Goal: Information Seeking & Learning: Learn about a topic

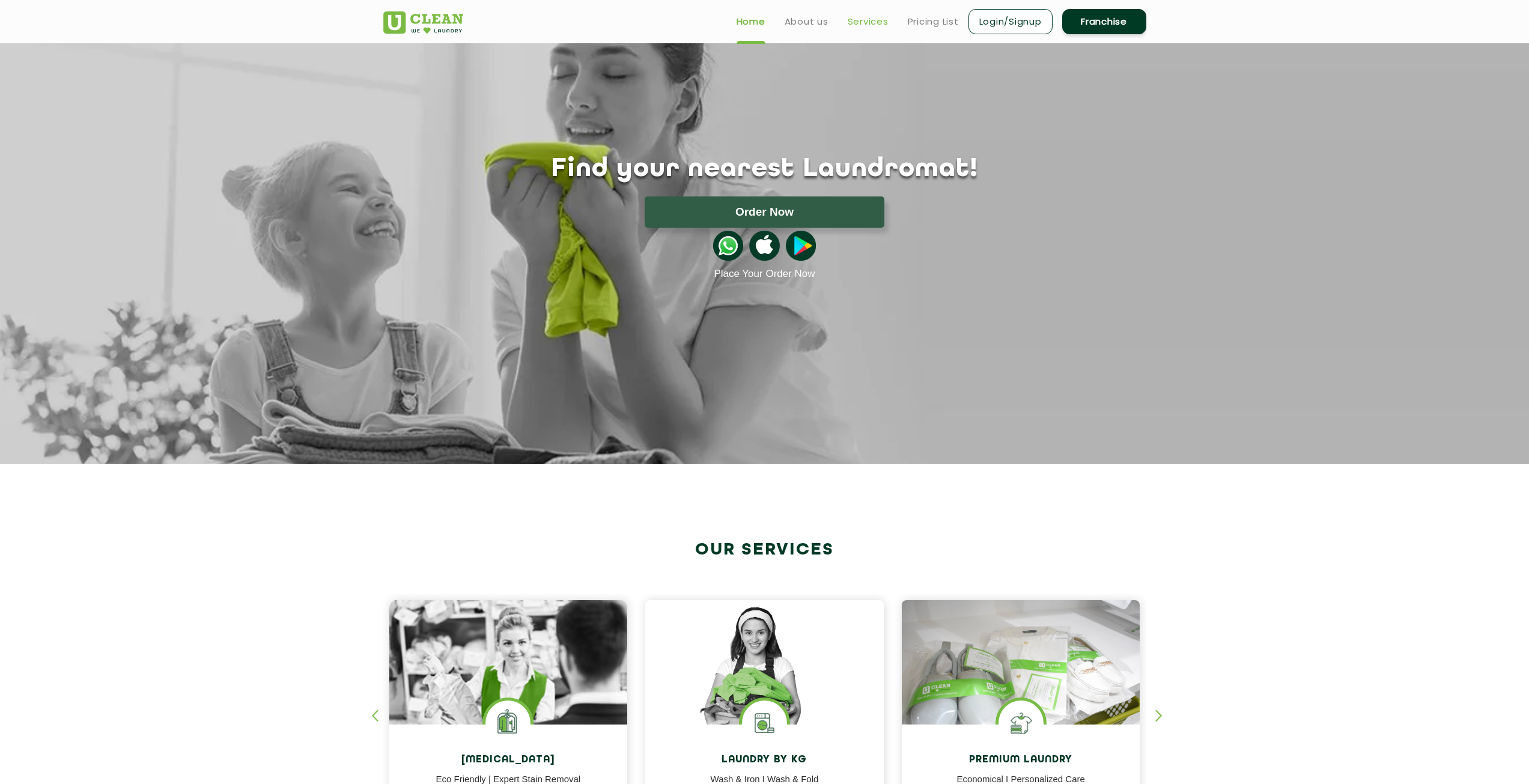
click at [879, 20] on link "Services" at bounding box center [868, 22] width 41 height 15
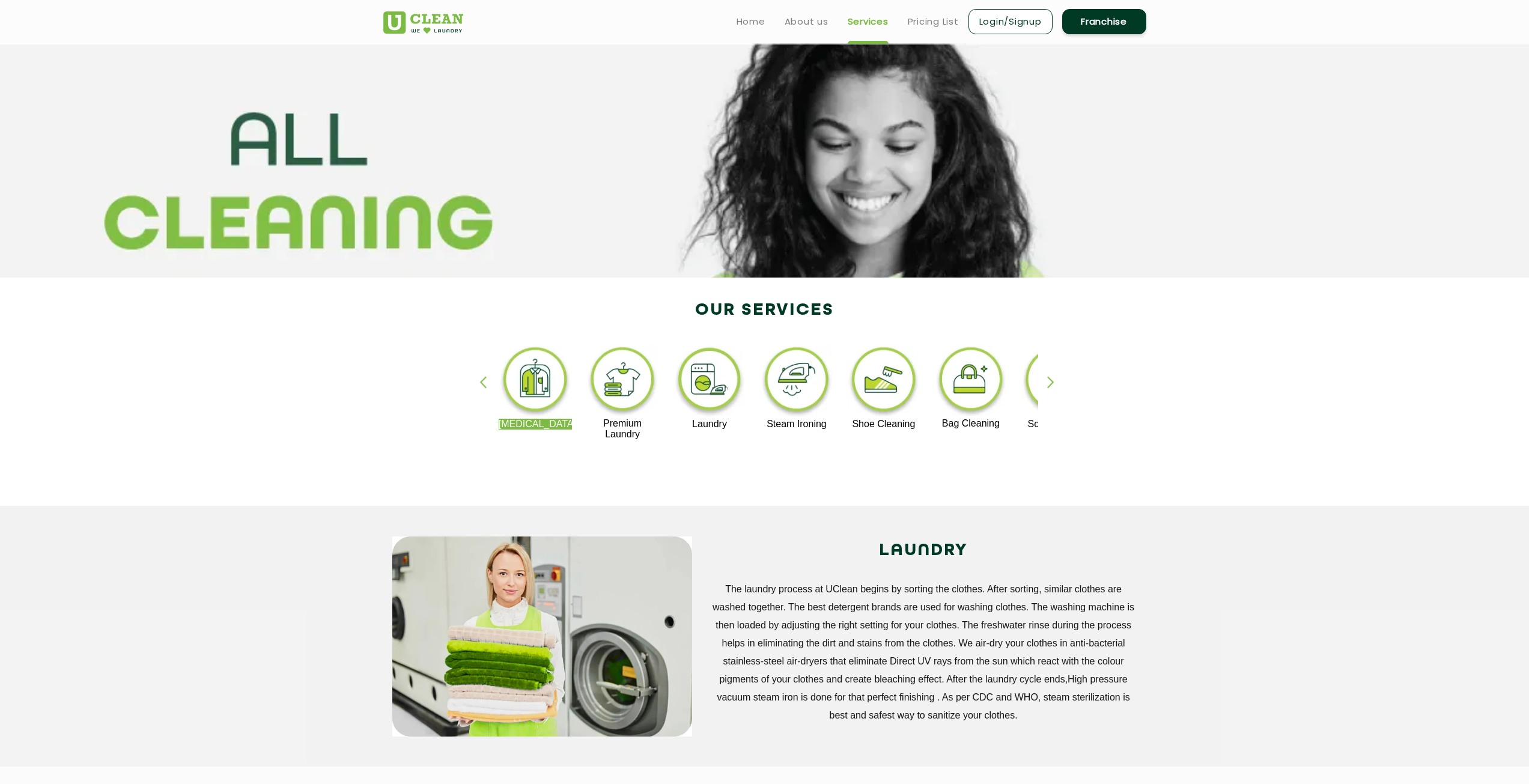
click at [619, 428] on p "Premium Laundry" at bounding box center [622, 429] width 74 height 22
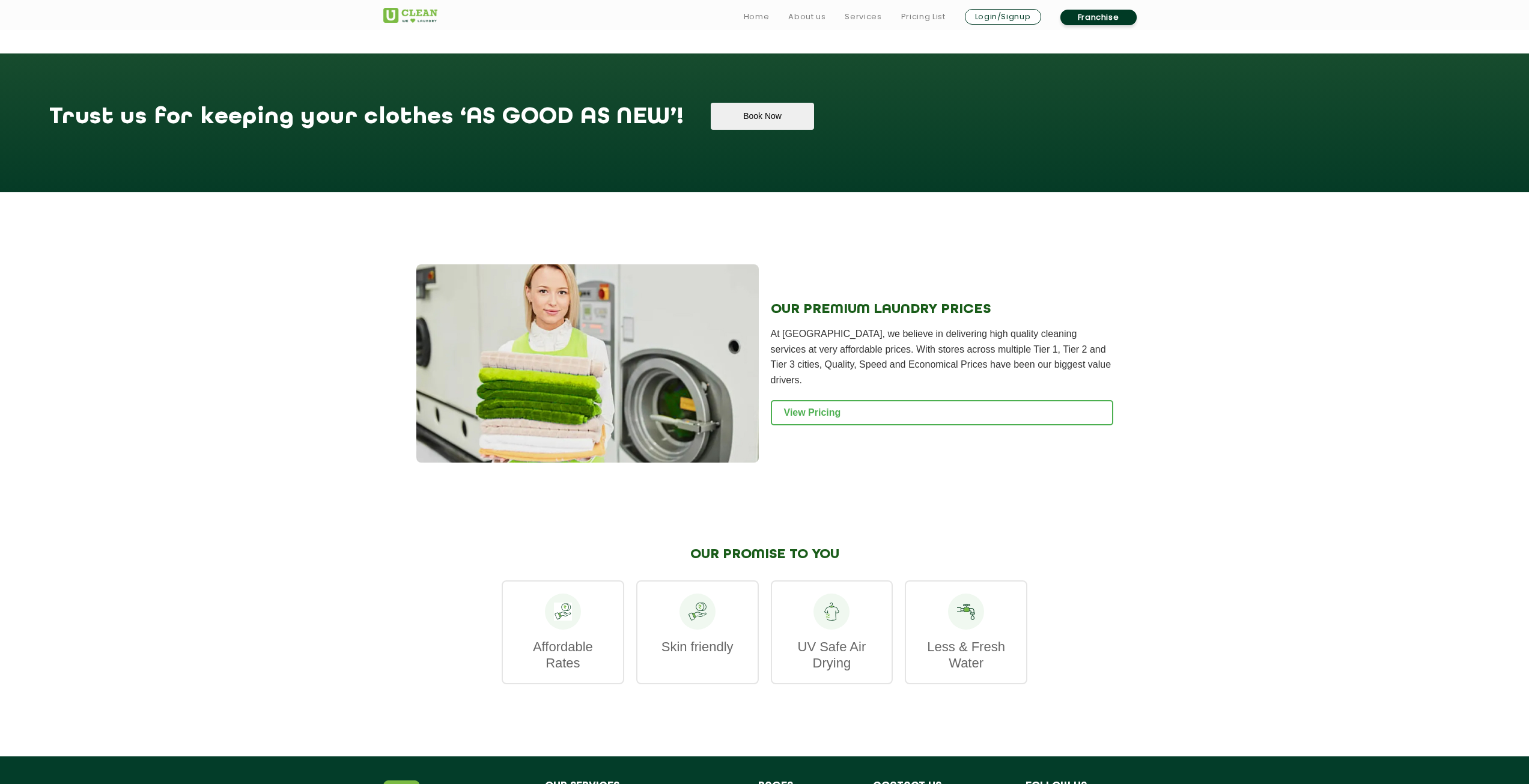
scroll to position [961, 0]
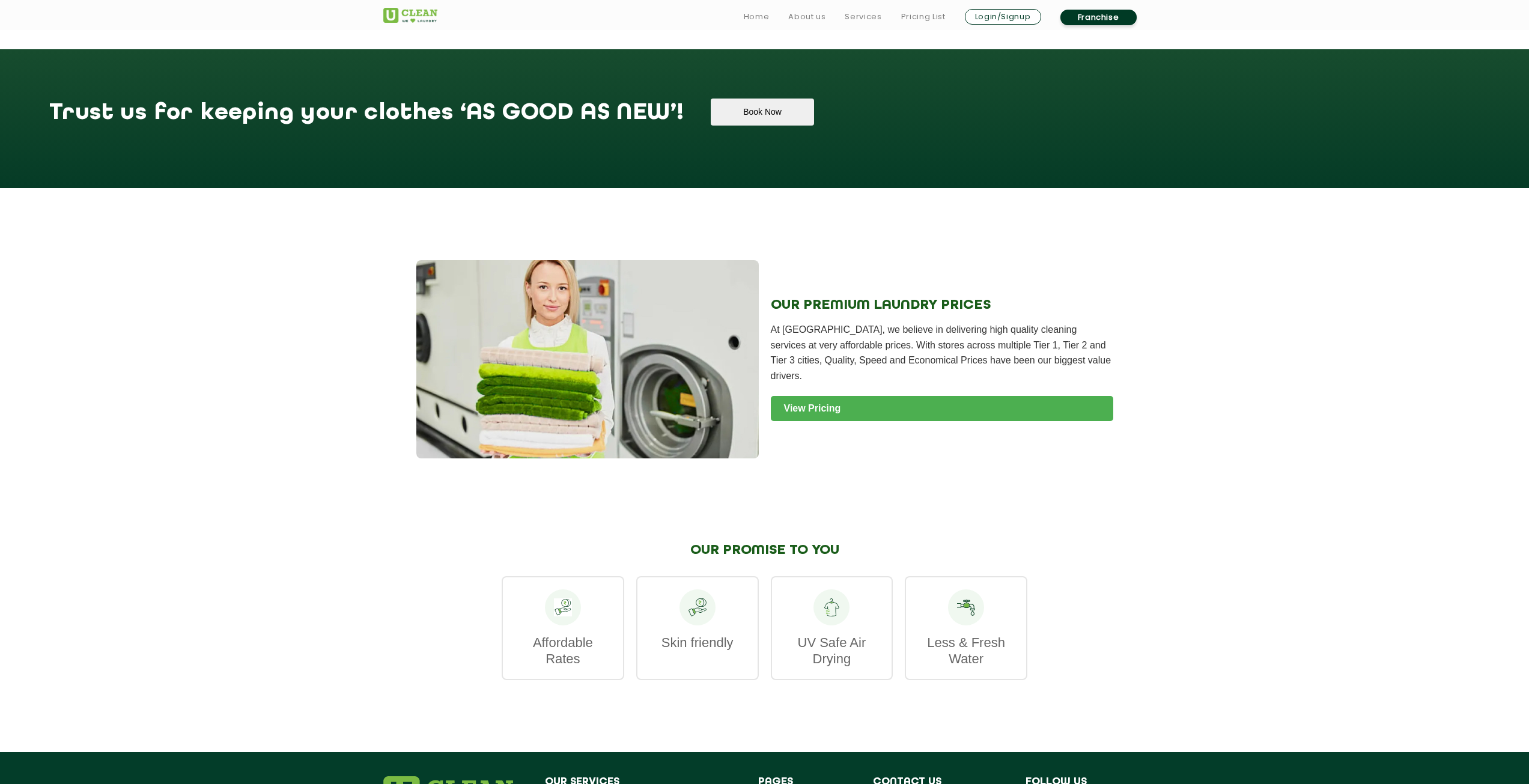
click at [830, 396] on link "View Pricing" at bounding box center [942, 408] width 343 height 25
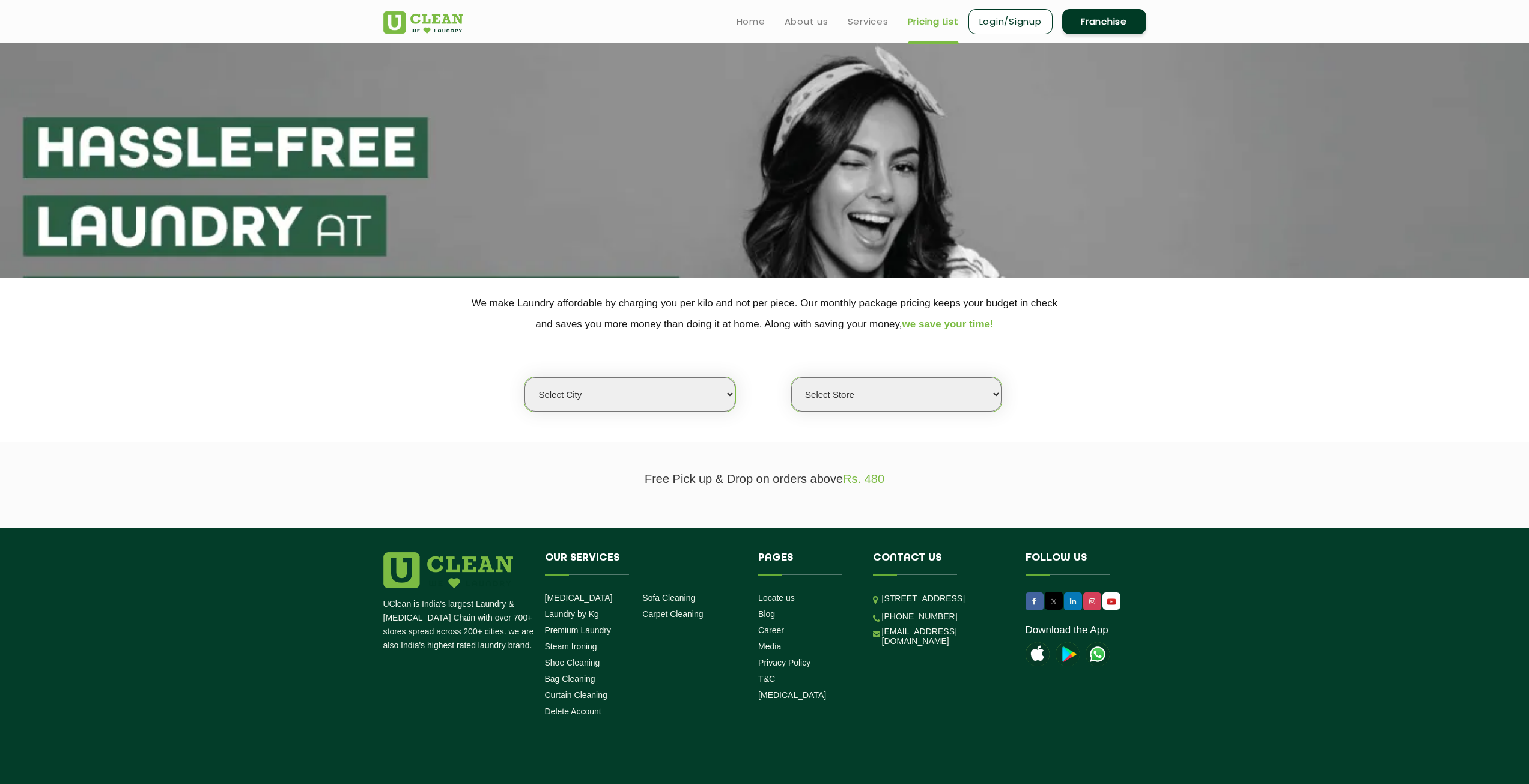
click at [659, 405] on select "Select city Aalo Agartala Agra Ahmedabad Akola Aligarh Alwar - UClean Select Am…" at bounding box center [630, 394] width 210 height 34
select select "125"
click at [525, 377] on select "Select city Aalo Agartala Agra Ahmedabad Akola Aligarh Alwar - UClean Select Am…" at bounding box center [630, 394] width 210 height 34
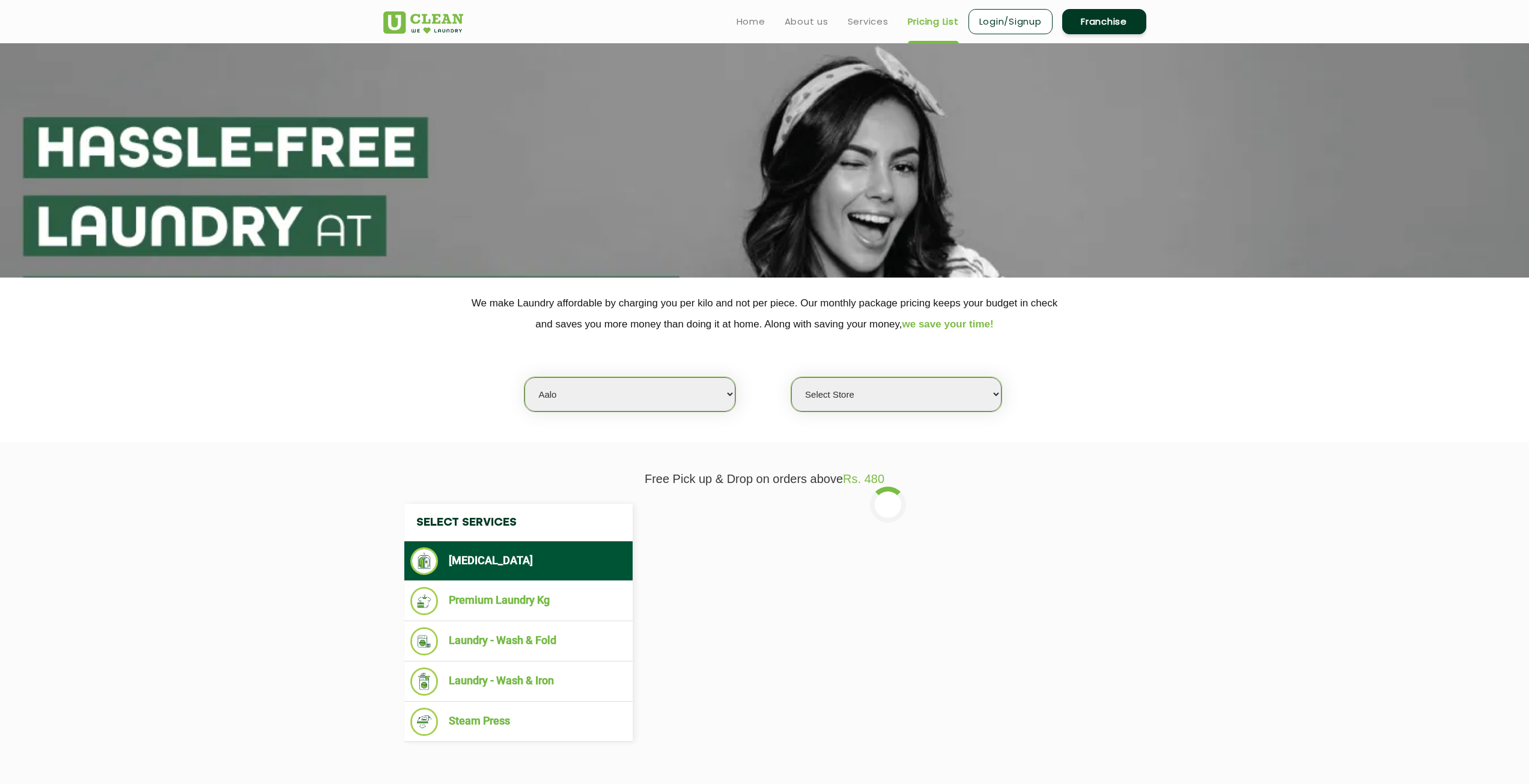
click at [854, 385] on select "Select Store UClean Aalo" at bounding box center [896, 394] width 210 height 34
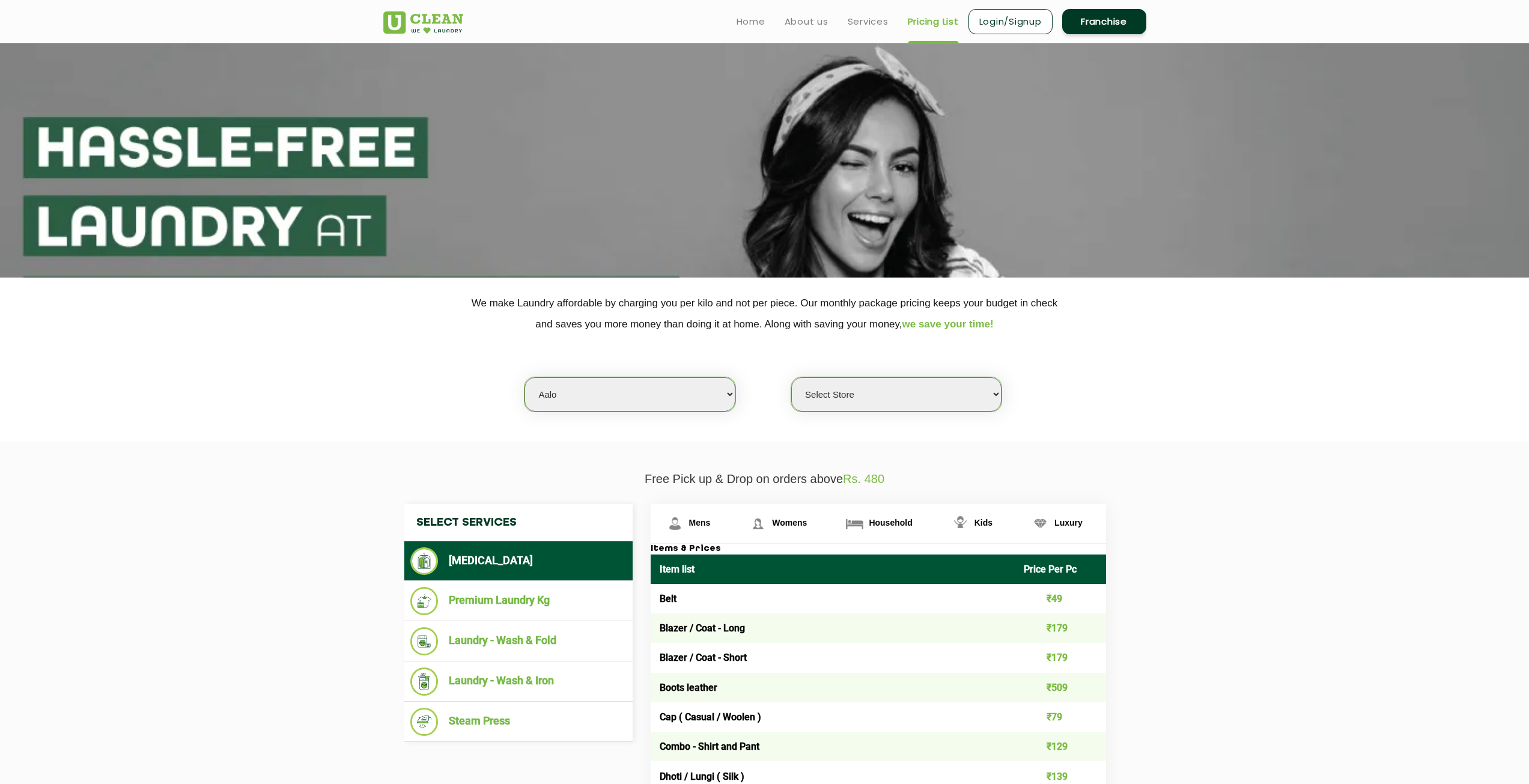
select select "354"
click at [791, 377] on select "Select Store UClean Aalo" at bounding box center [896, 394] width 210 height 34
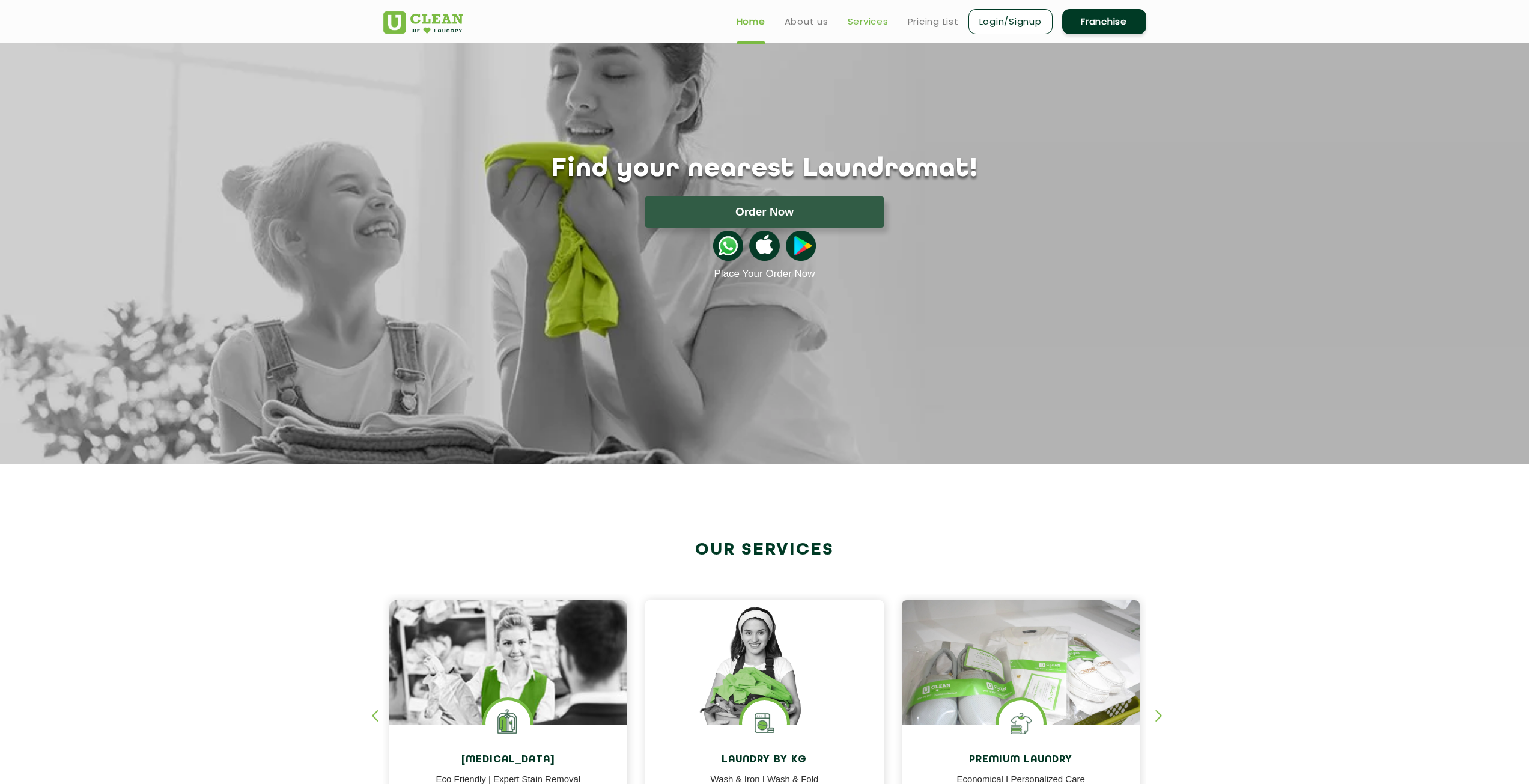
click at [879, 19] on link "Services" at bounding box center [868, 22] width 41 height 15
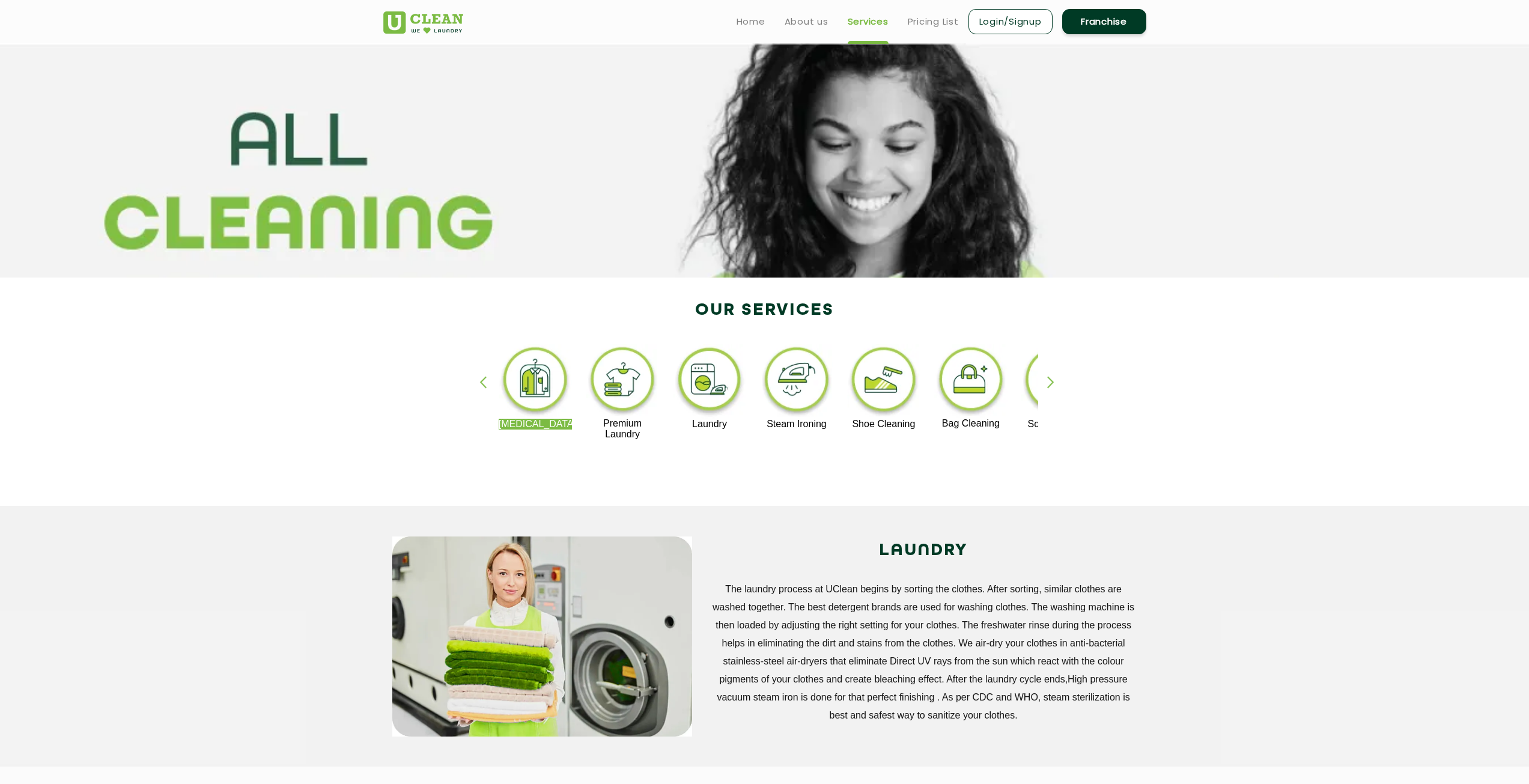
click at [626, 390] on img at bounding box center [622, 380] width 74 height 74
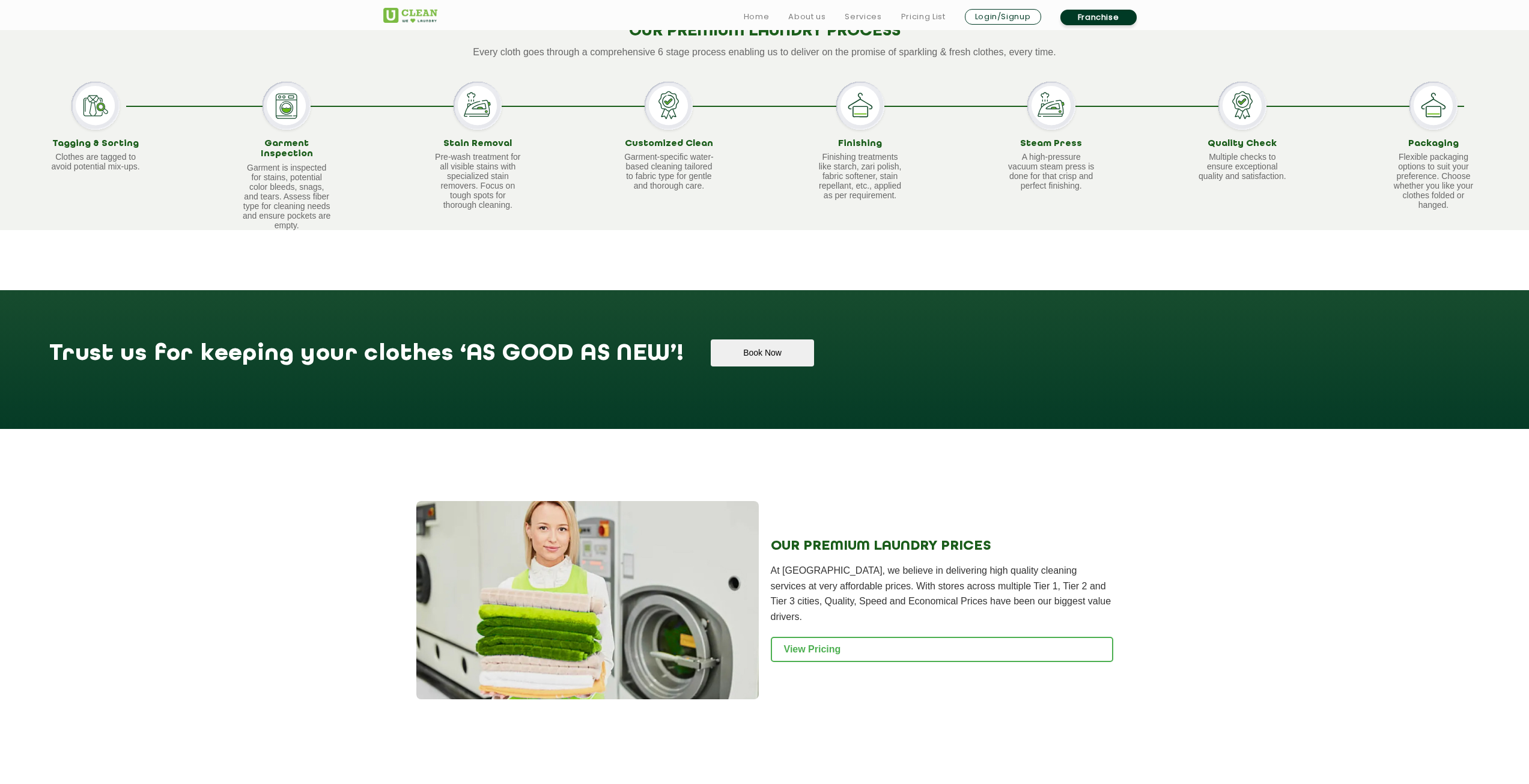
scroll to position [720, 0]
